Goal: Task Accomplishment & Management: Manage account settings

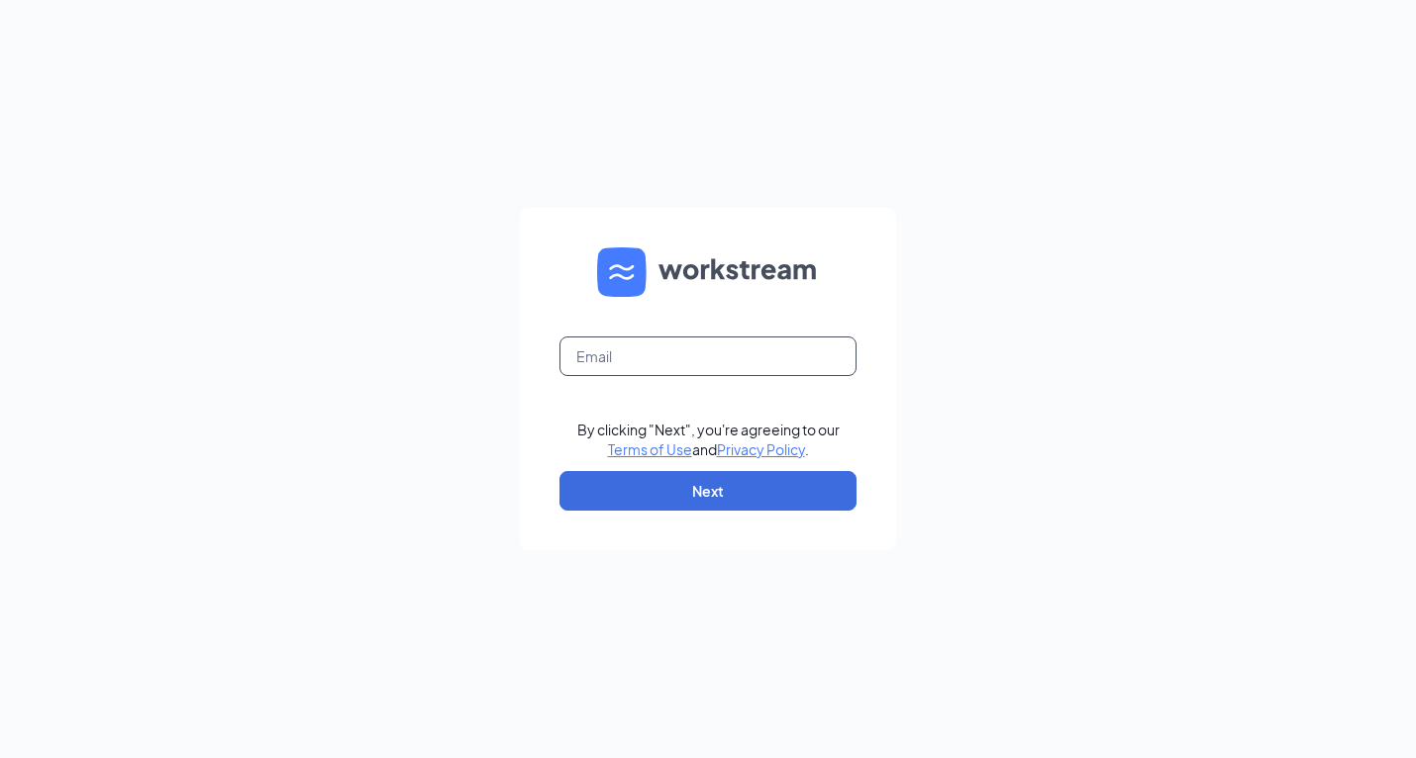
click at [765, 353] on input "text" at bounding box center [707, 357] width 297 height 40
type input "[EMAIL_ADDRESS][DOMAIN_NAME]"
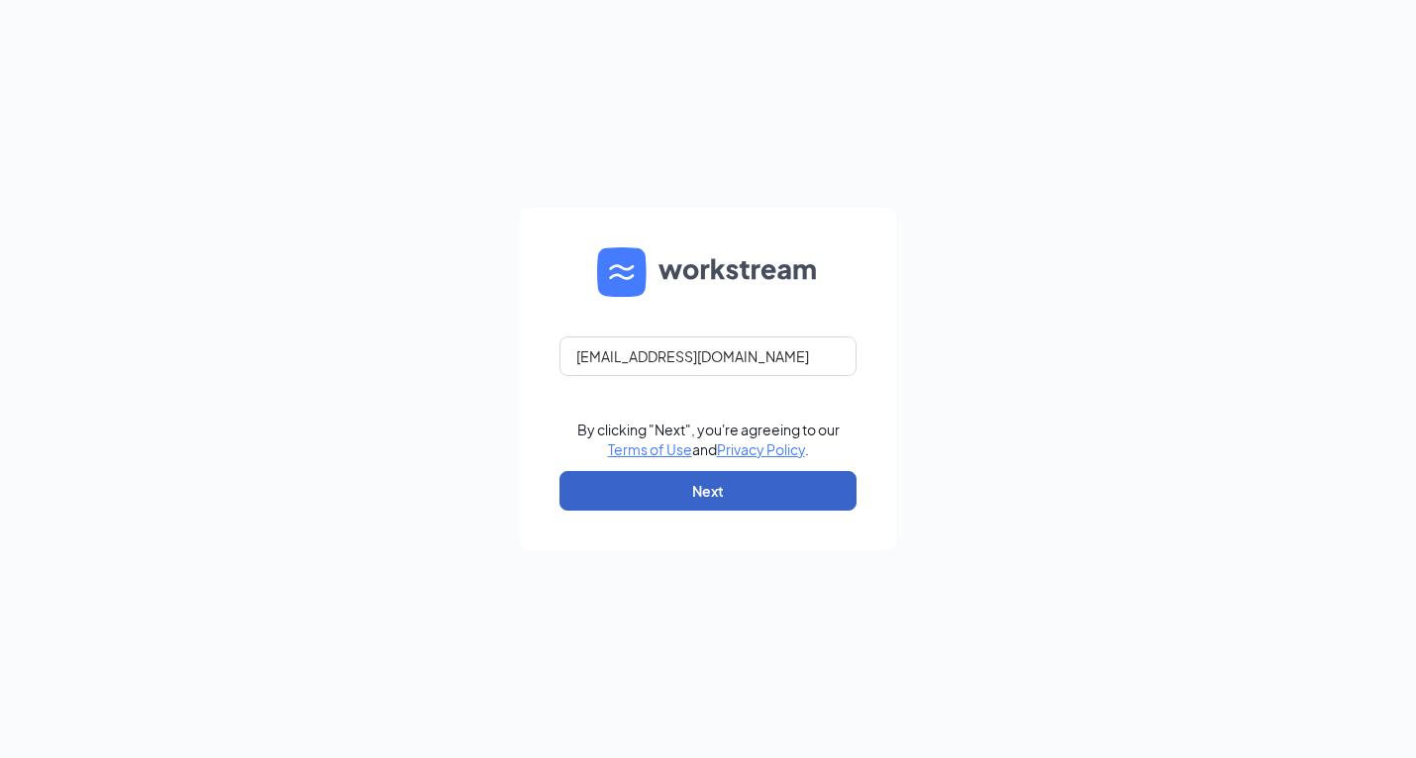
click at [724, 499] on button "Next" at bounding box center [707, 491] width 297 height 40
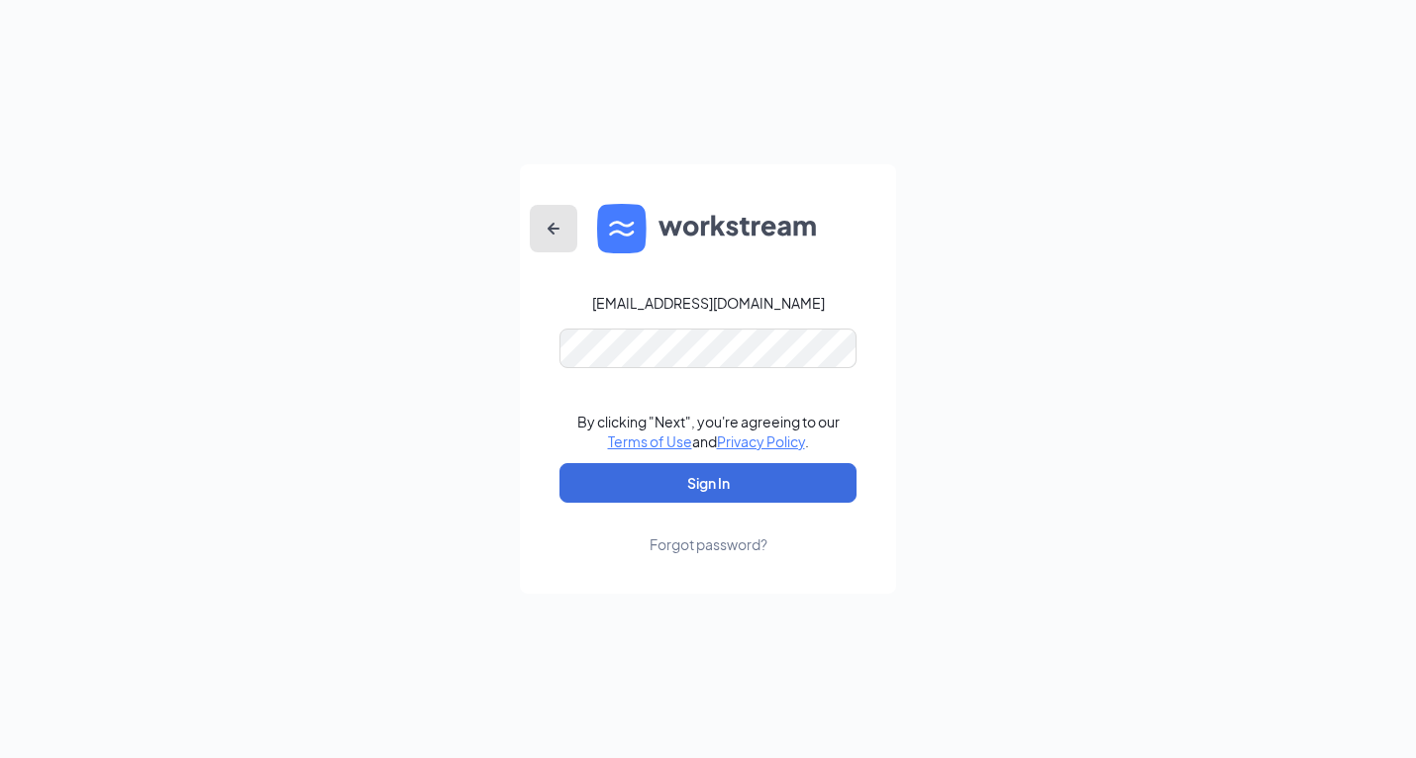
click at [552, 238] on icon "ArrowLeftNew" at bounding box center [554, 229] width 24 height 24
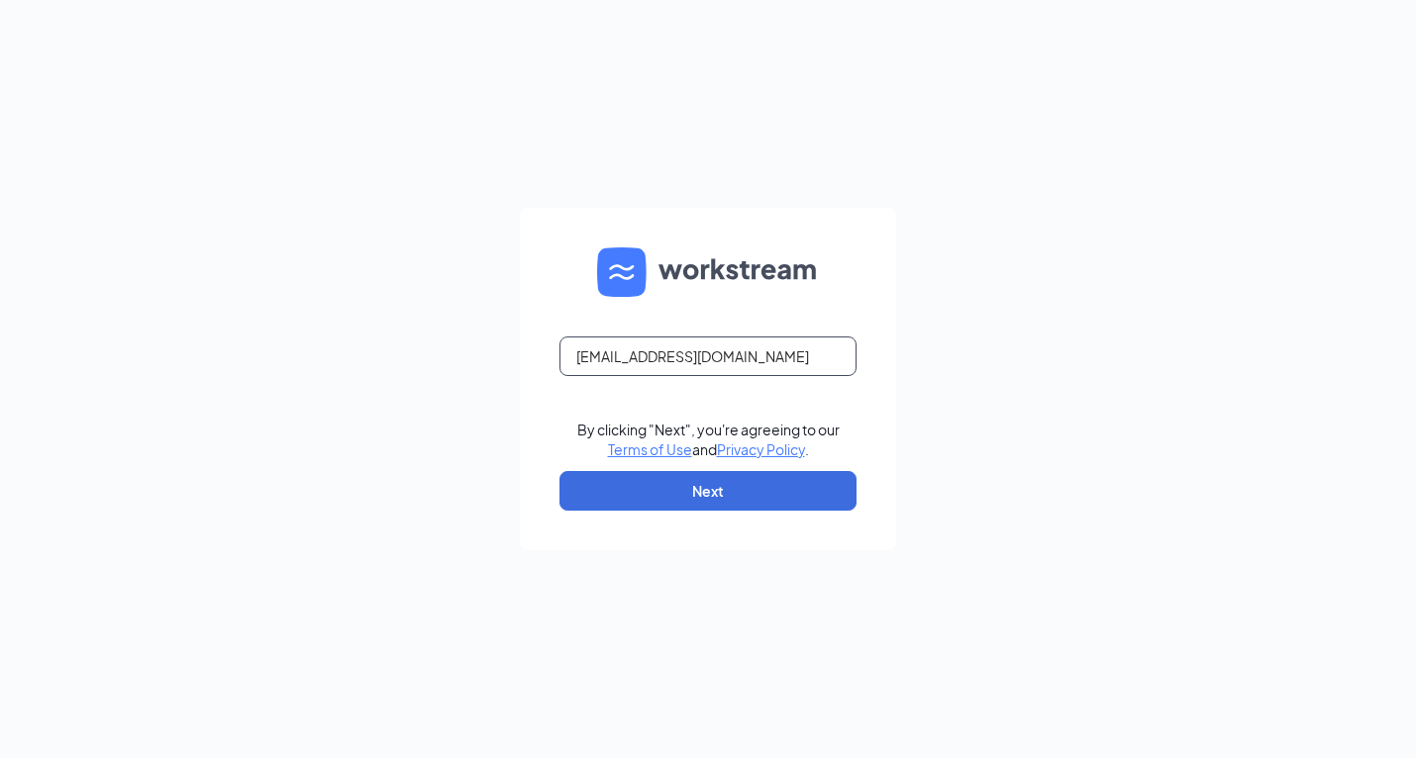
click at [699, 357] on input "[EMAIL_ADDRESS][DOMAIN_NAME]" at bounding box center [707, 357] width 297 height 40
type input "[EMAIL_ADDRESS][DOMAIN_NAME]"
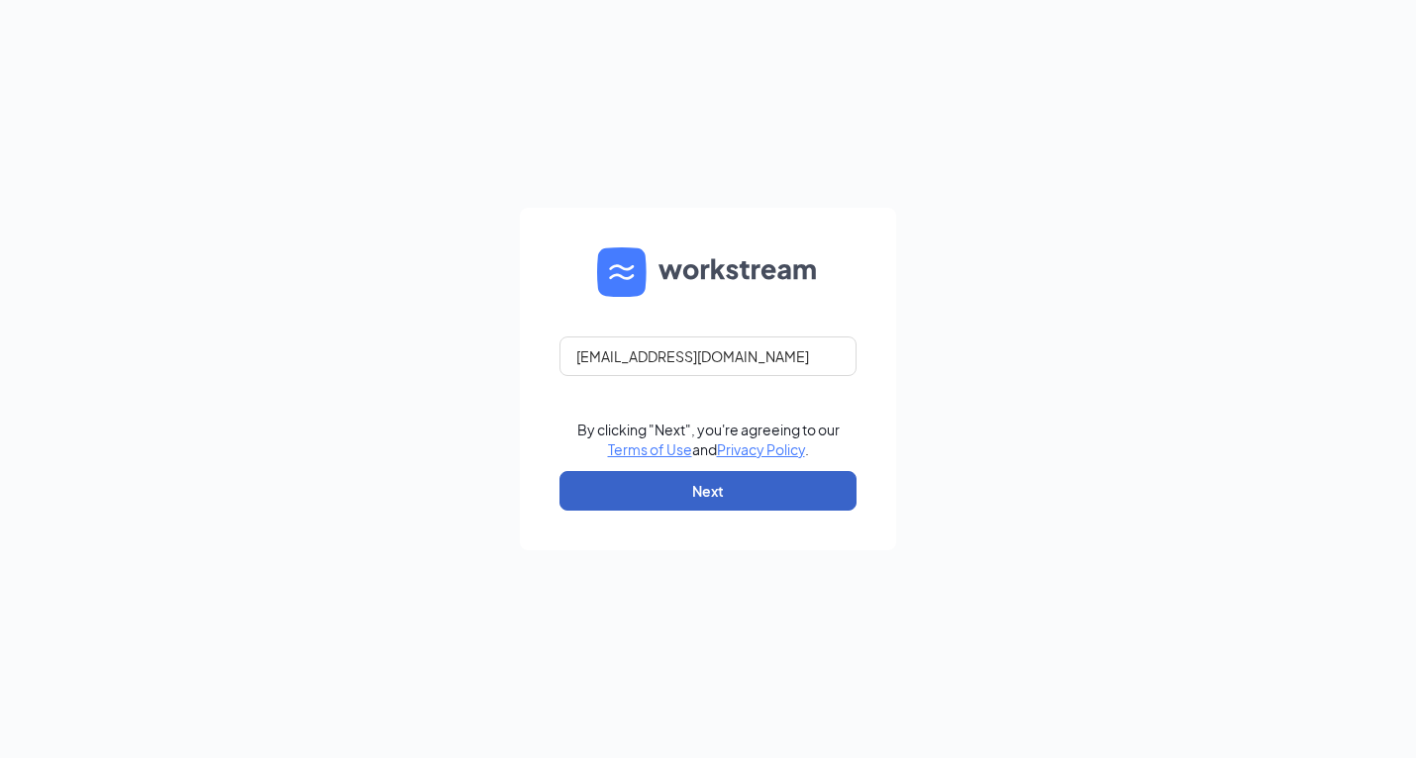
click at [720, 497] on button "Next" at bounding box center [707, 491] width 297 height 40
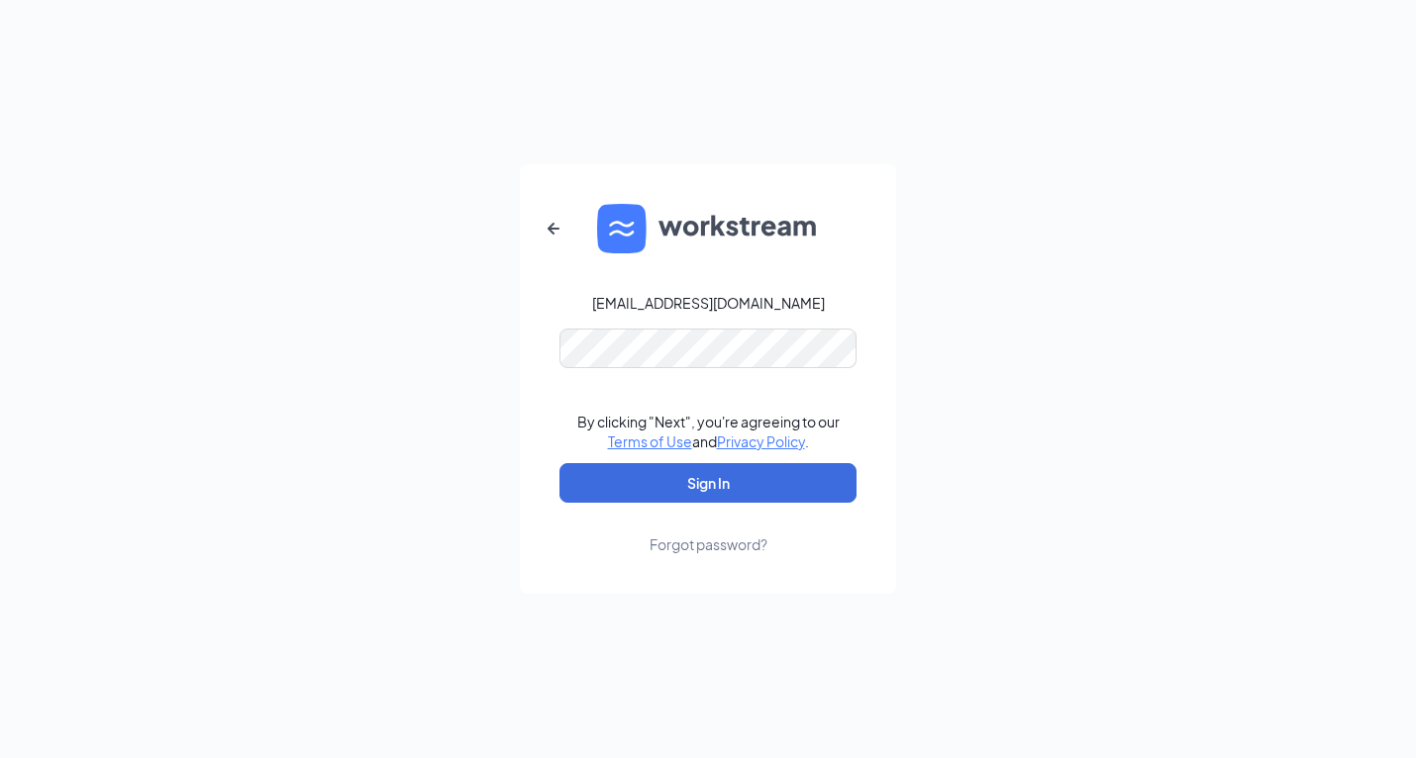
click at [643, 376] on form "[EMAIL_ADDRESS][DOMAIN_NAME] By clicking "Next", you're agreeing to our Terms o…" at bounding box center [708, 379] width 376 height 430
click at [660, 368] on form "[EMAIL_ADDRESS][DOMAIN_NAME] By clicking "Next", you're agreeing to our Terms o…" at bounding box center [708, 379] width 376 height 430
click at [759, 469] on button "Sign In" at bounding box center [707, 483] width 297 height 40
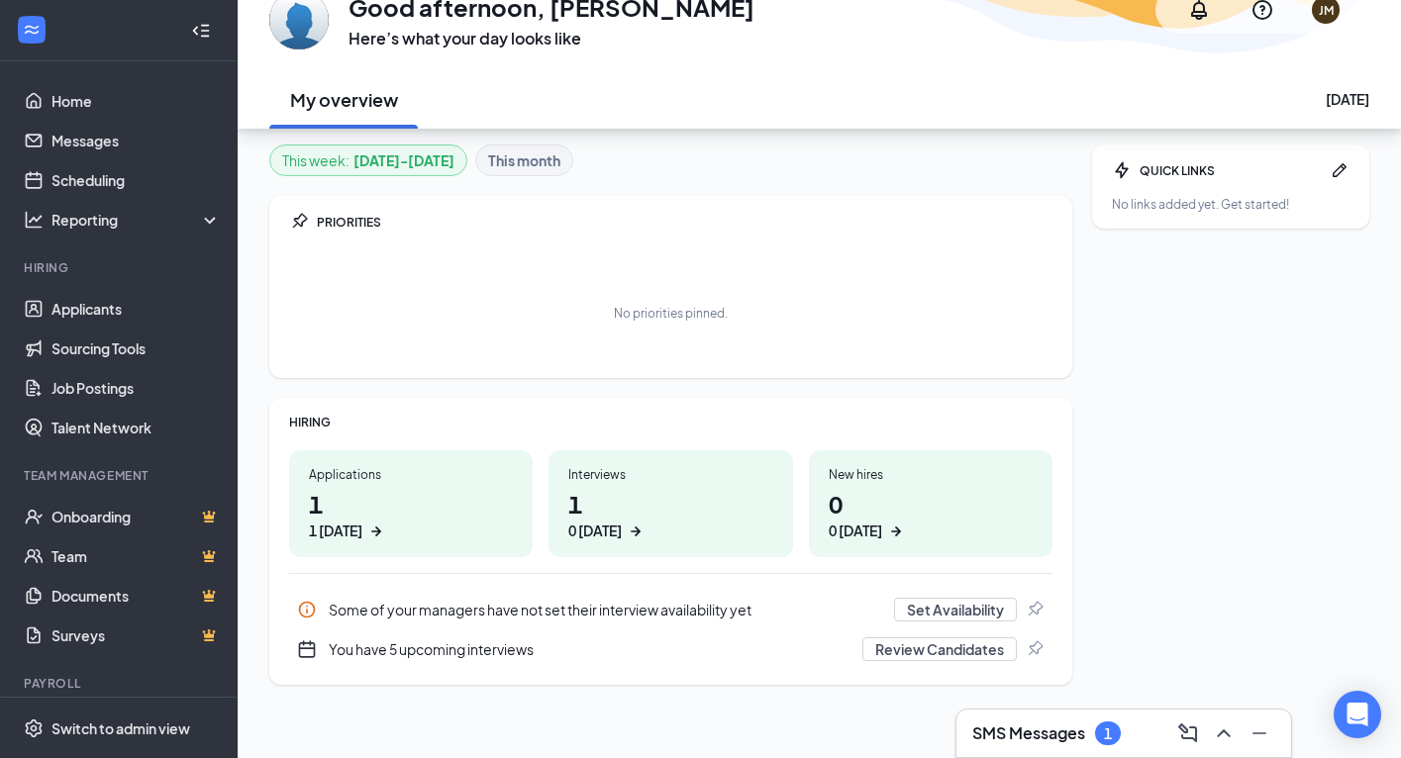
scroll to position [105, 0]
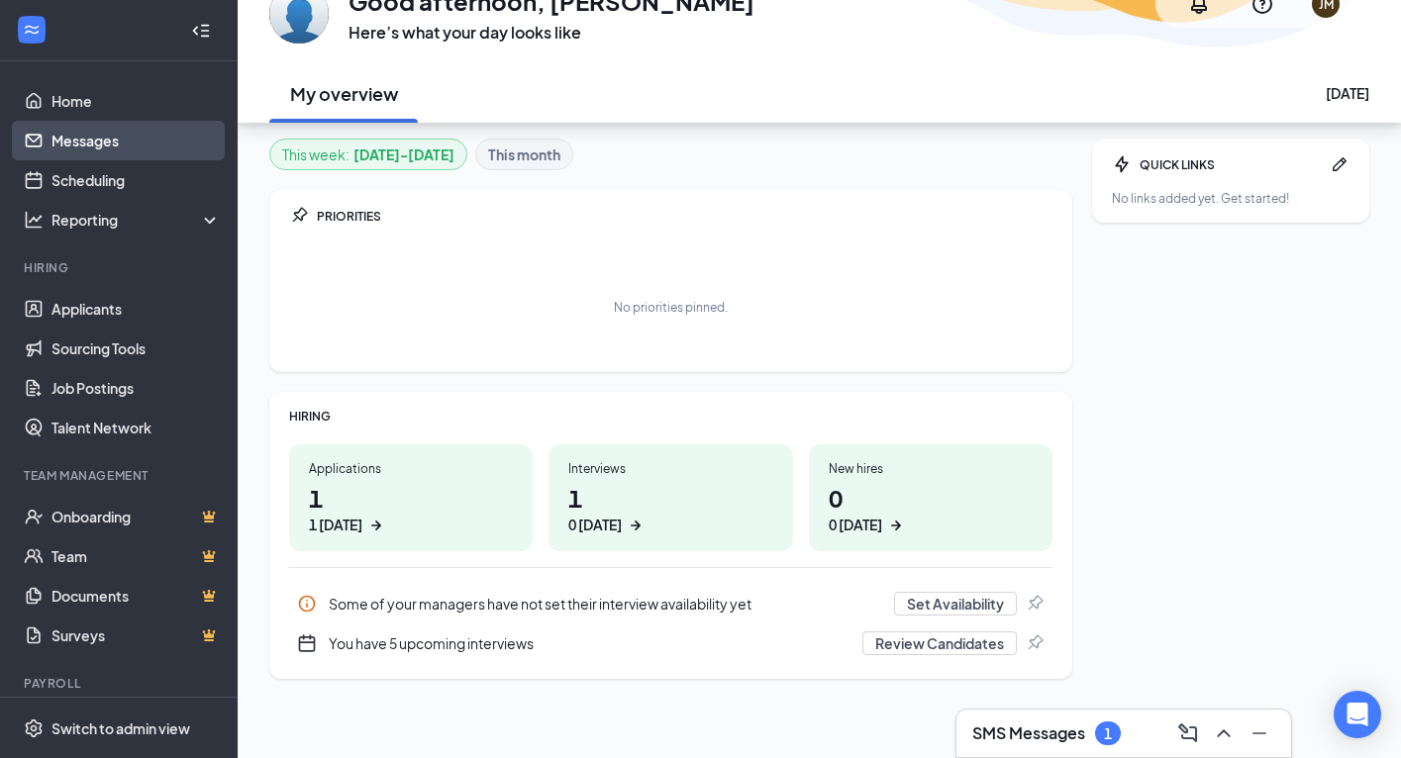
click at [121, 138] on link "Messages" at bounding box center [135, 141] width 169 height 40
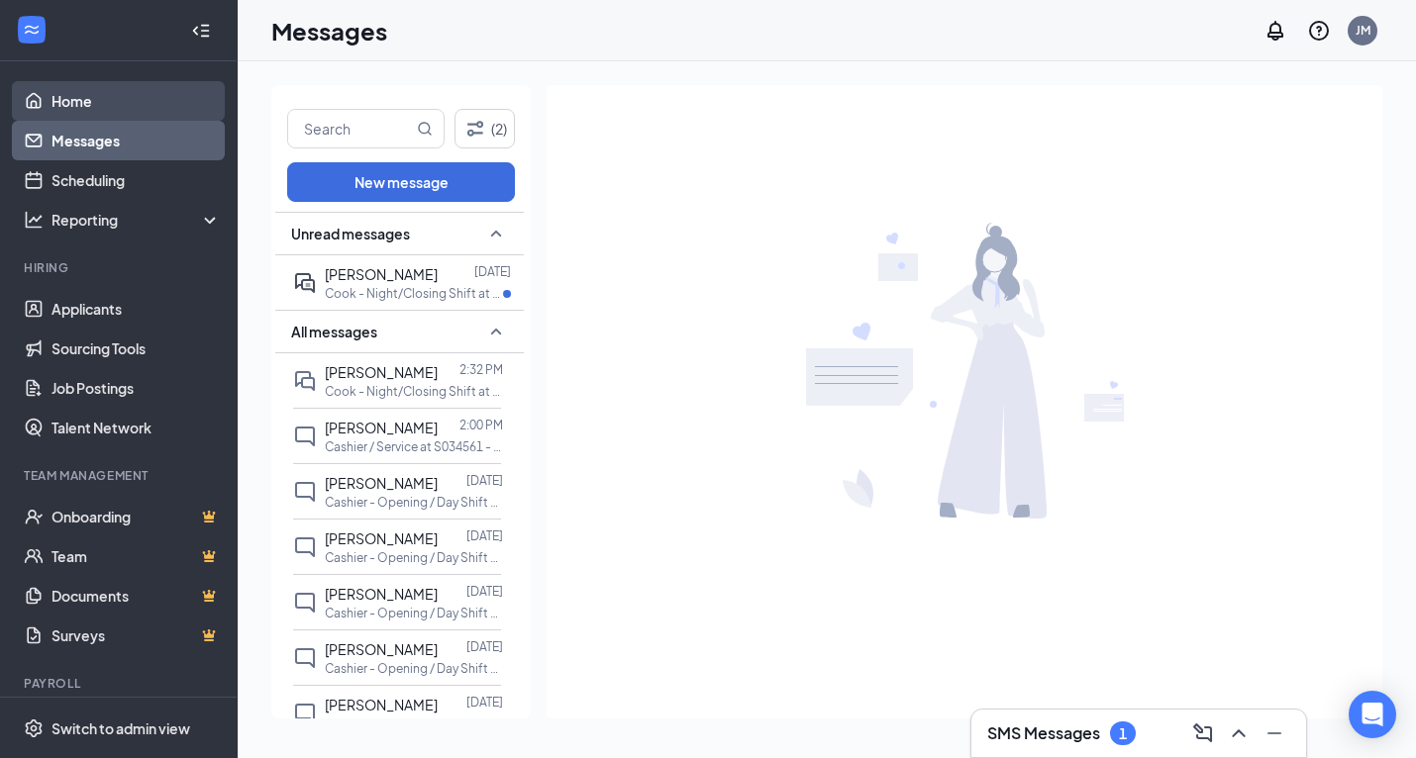
click at [57, 88] on link "Home" at bounding box center [135, 101] width 169 height 40
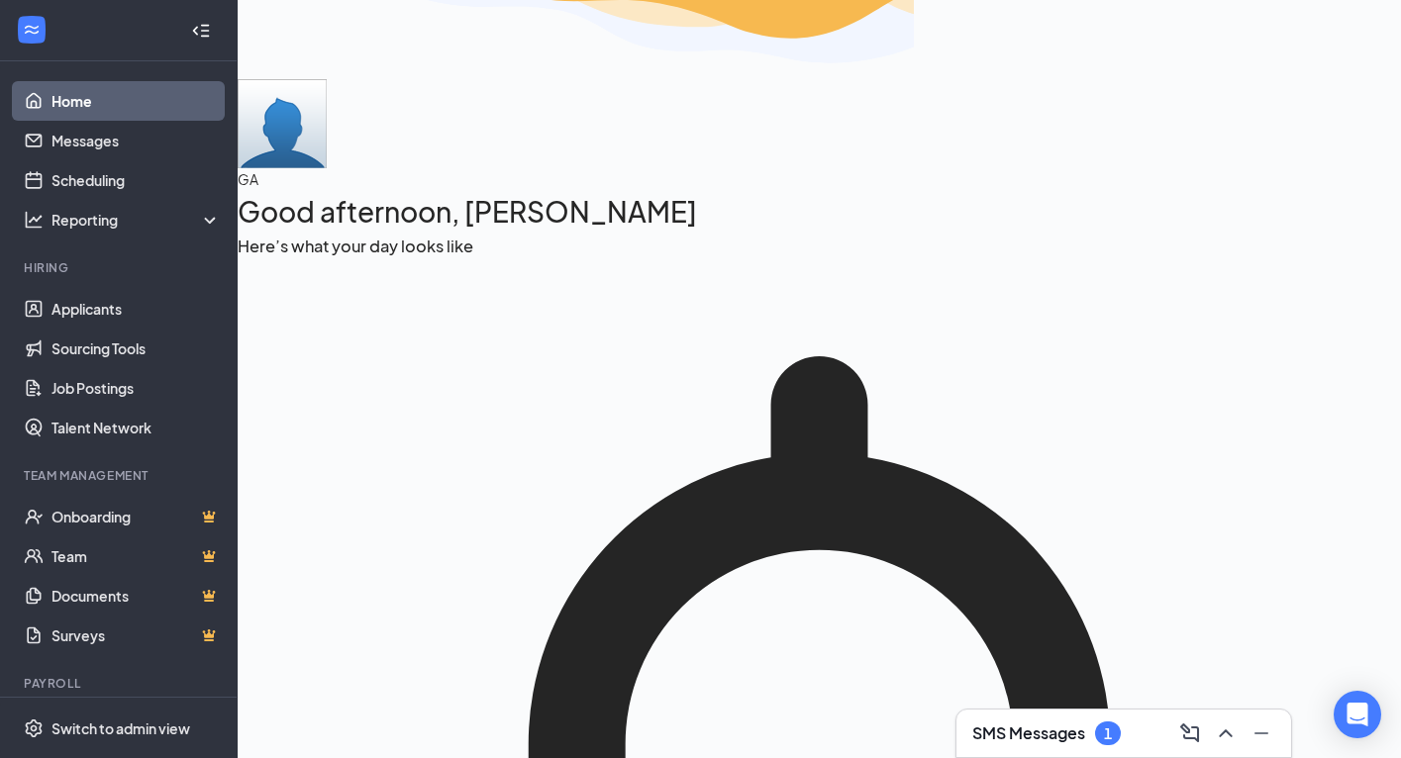
scroll to position [44, 0]
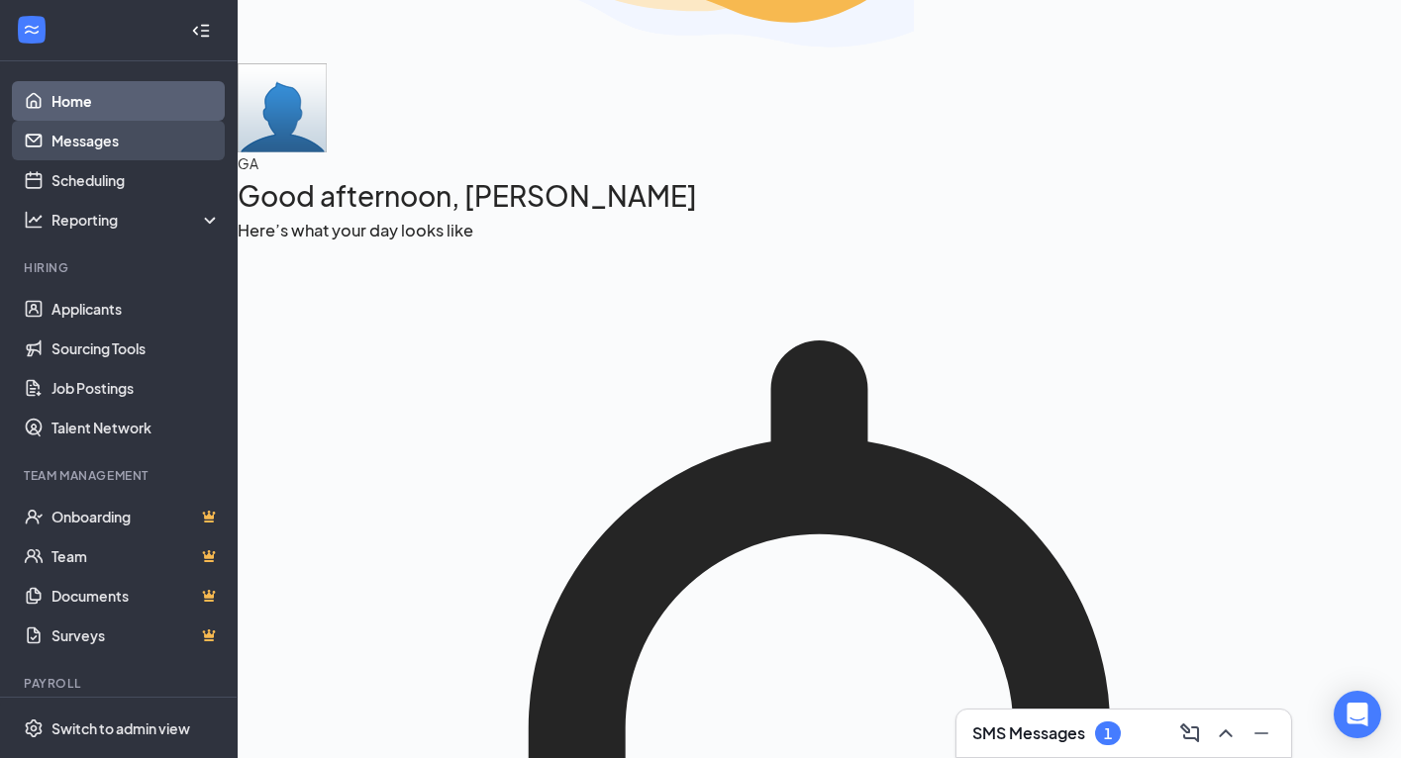
click at [73, 139] on link "Messages" at bounding box center [135, 141] width 169 height 40
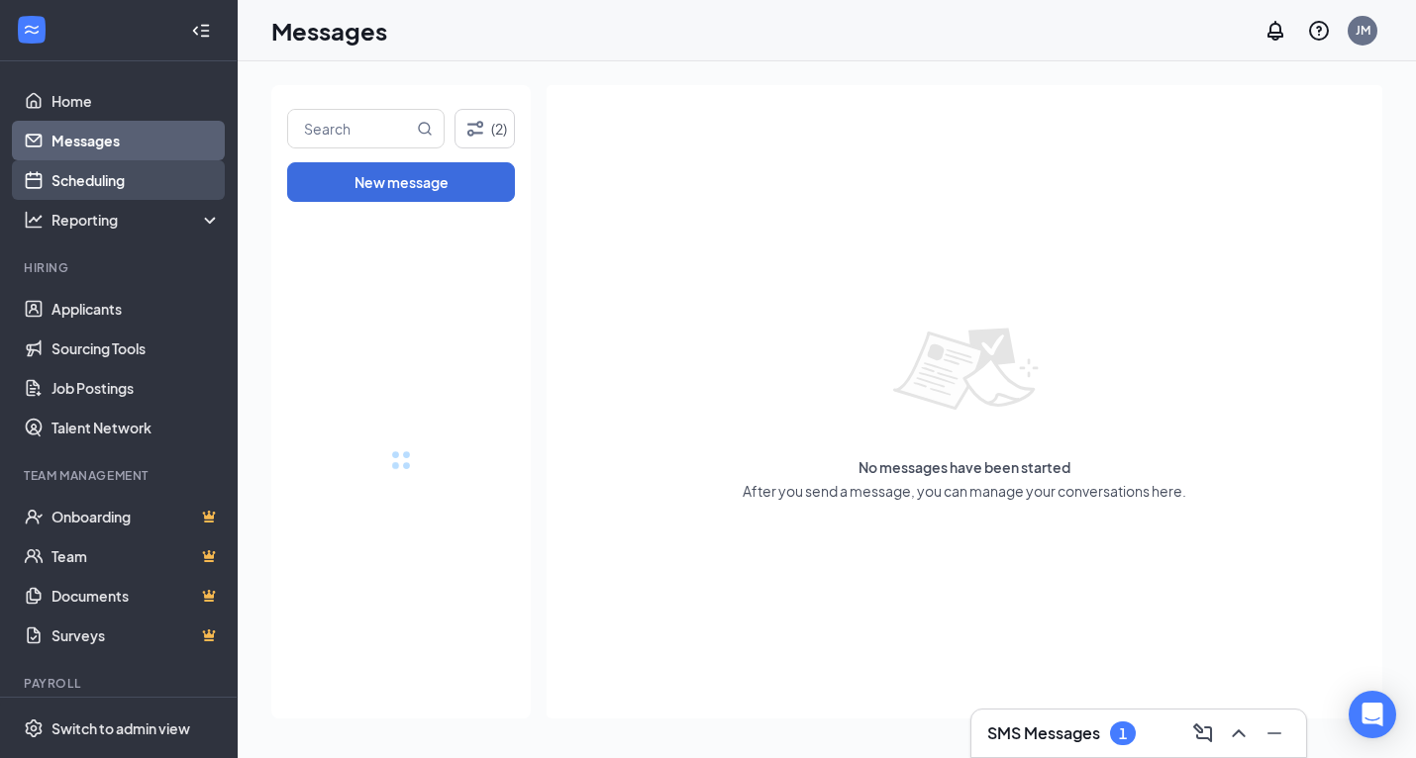
click at [81, 182] on link "Scheduling" at bounding box center [135, 180] width 169 height 40
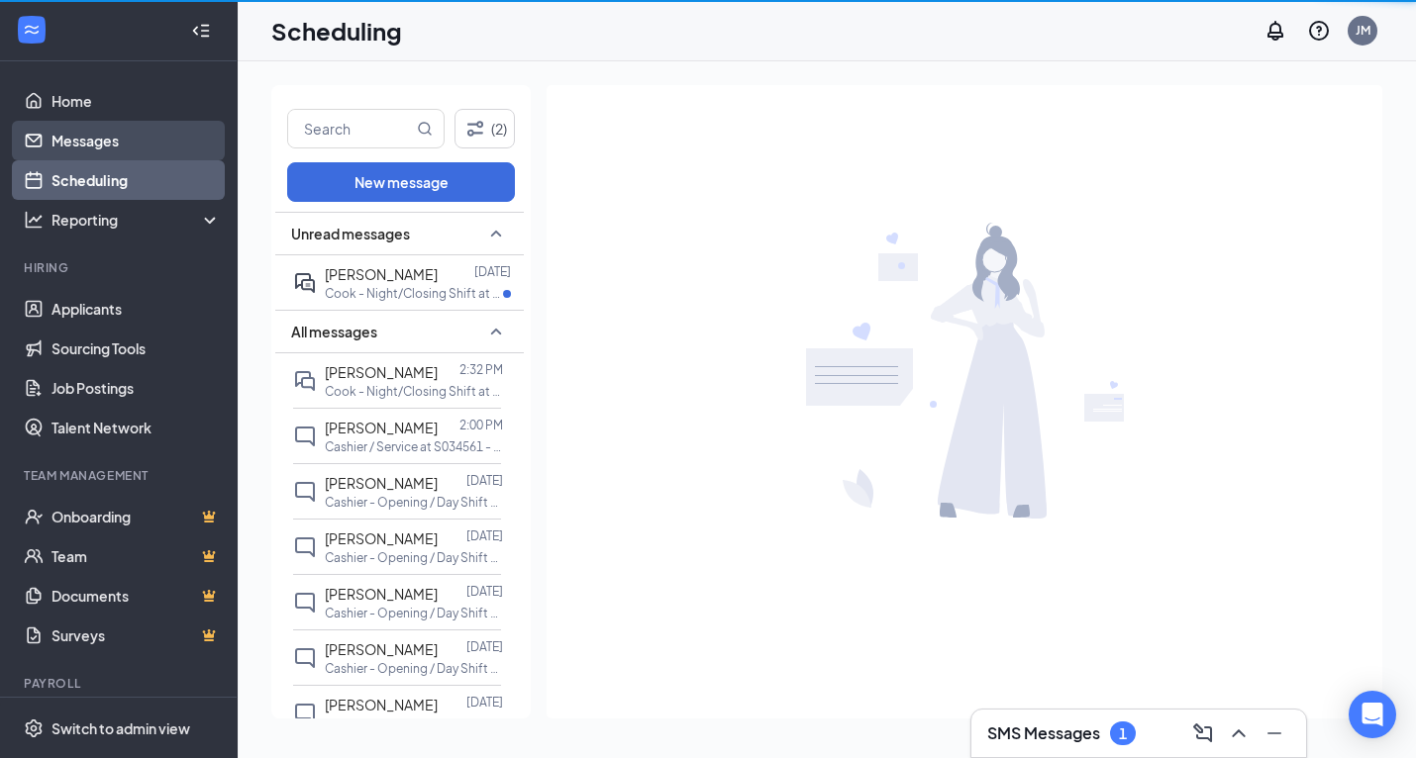
click at [97, 149] on link "Messages" at bounding box center [135, 141] width 169 height 40
